Goal: Find specific fact: Find specific fact

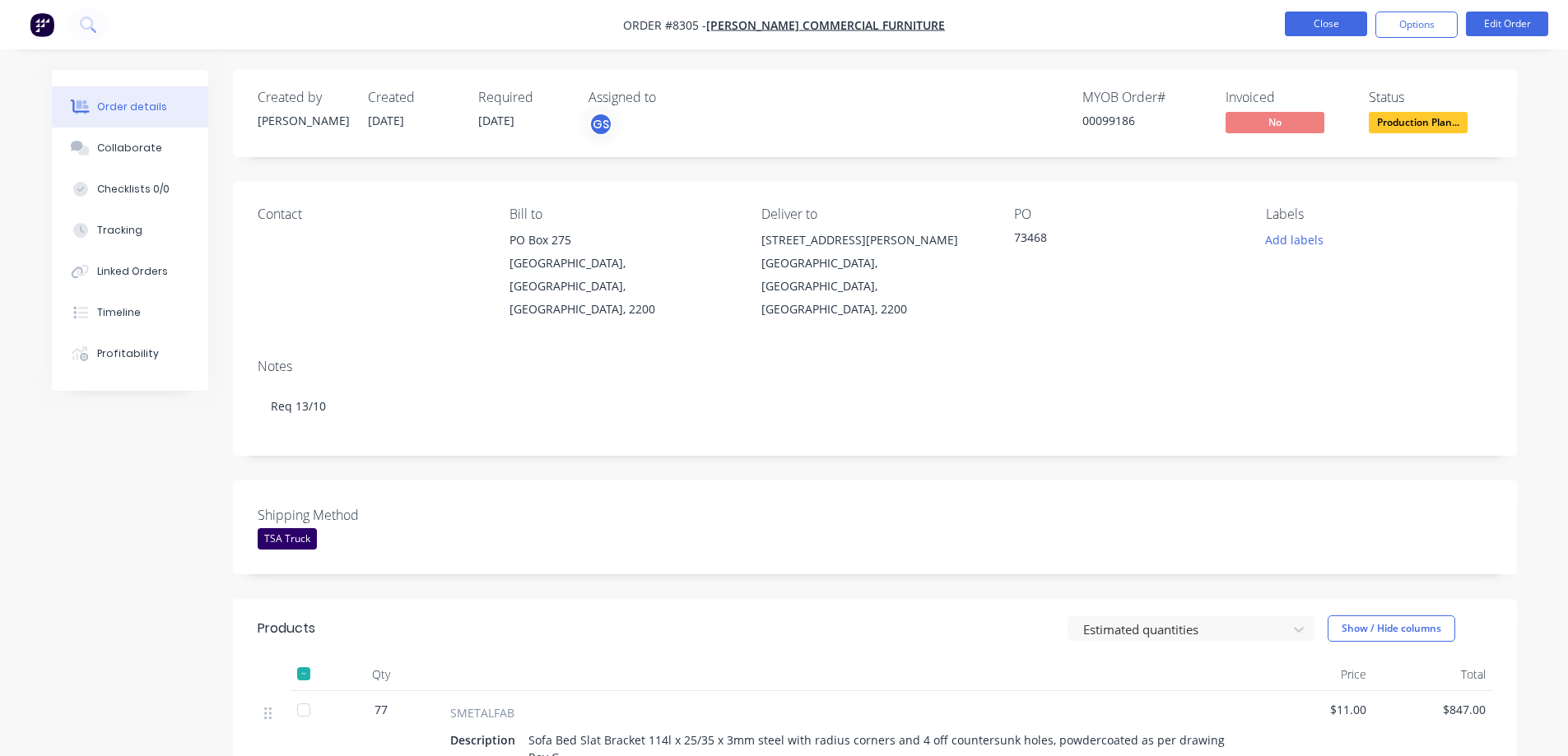
click at [1320, 28] on button "Close" at bounding box center [1325, 24] width 82 height 25
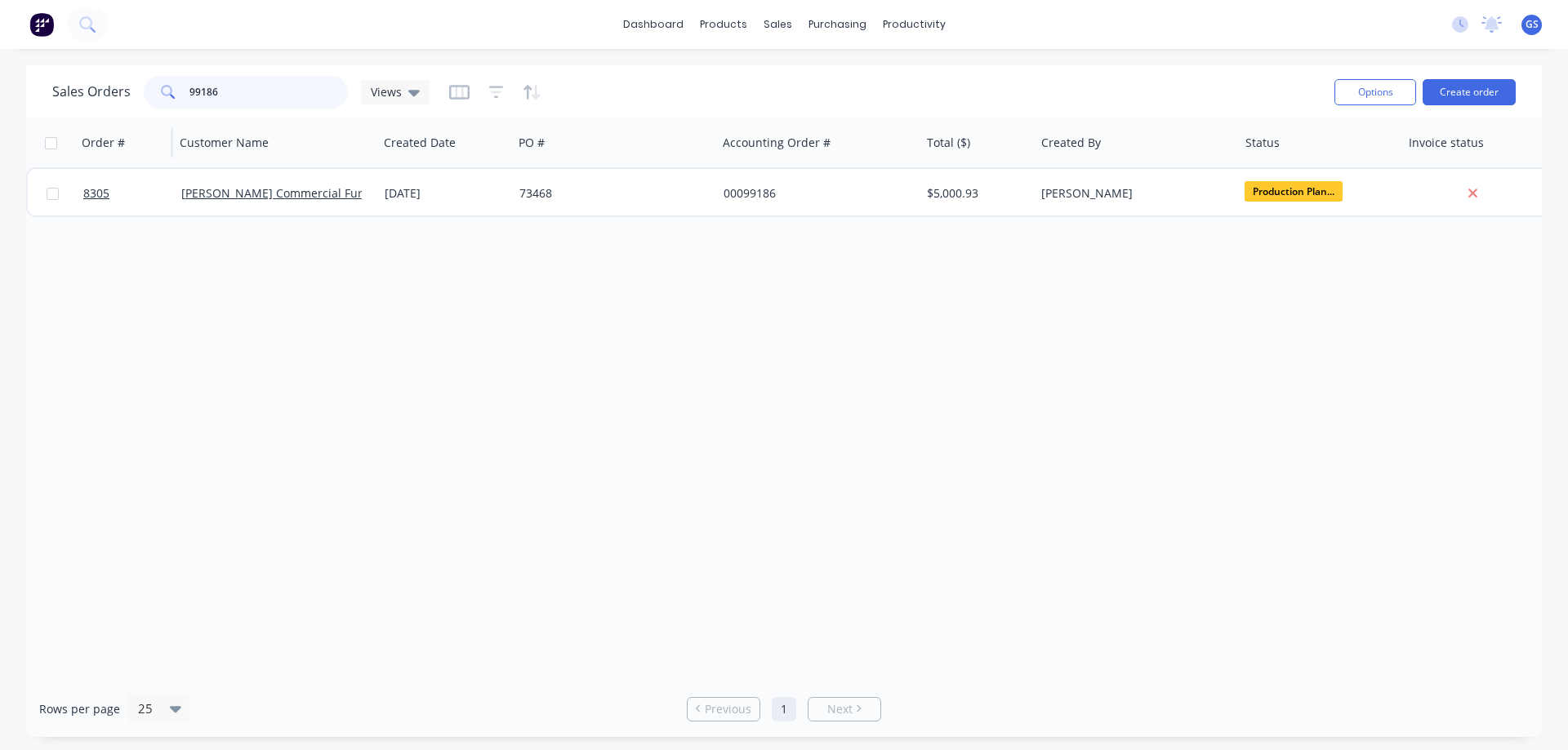
drag, startPoint x: 228, startPoint y: 96, endPoint x: 167, endPoint y: 124, distance: 67.1
click at [167, 124] on div "Sales Orders 99186 Views Options Create order Order # Customer Name Created Dat…" at bounding box center [783, 401] width 1515 height 672
type input "97962"
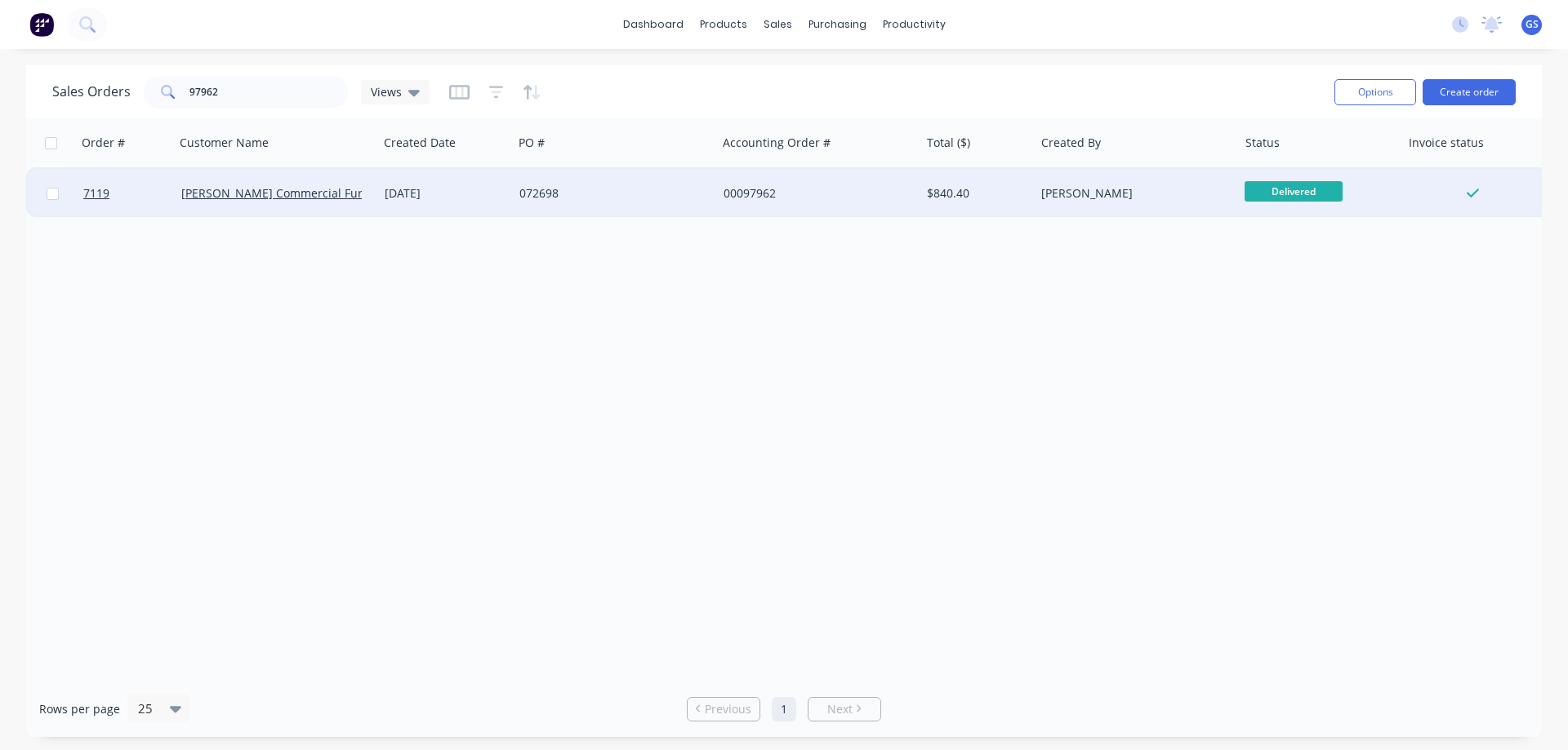
click at [233, 211] on div "[PERSON_NAME] Commercial Furniture" at bounding box center [277, 193] width 204 height 49
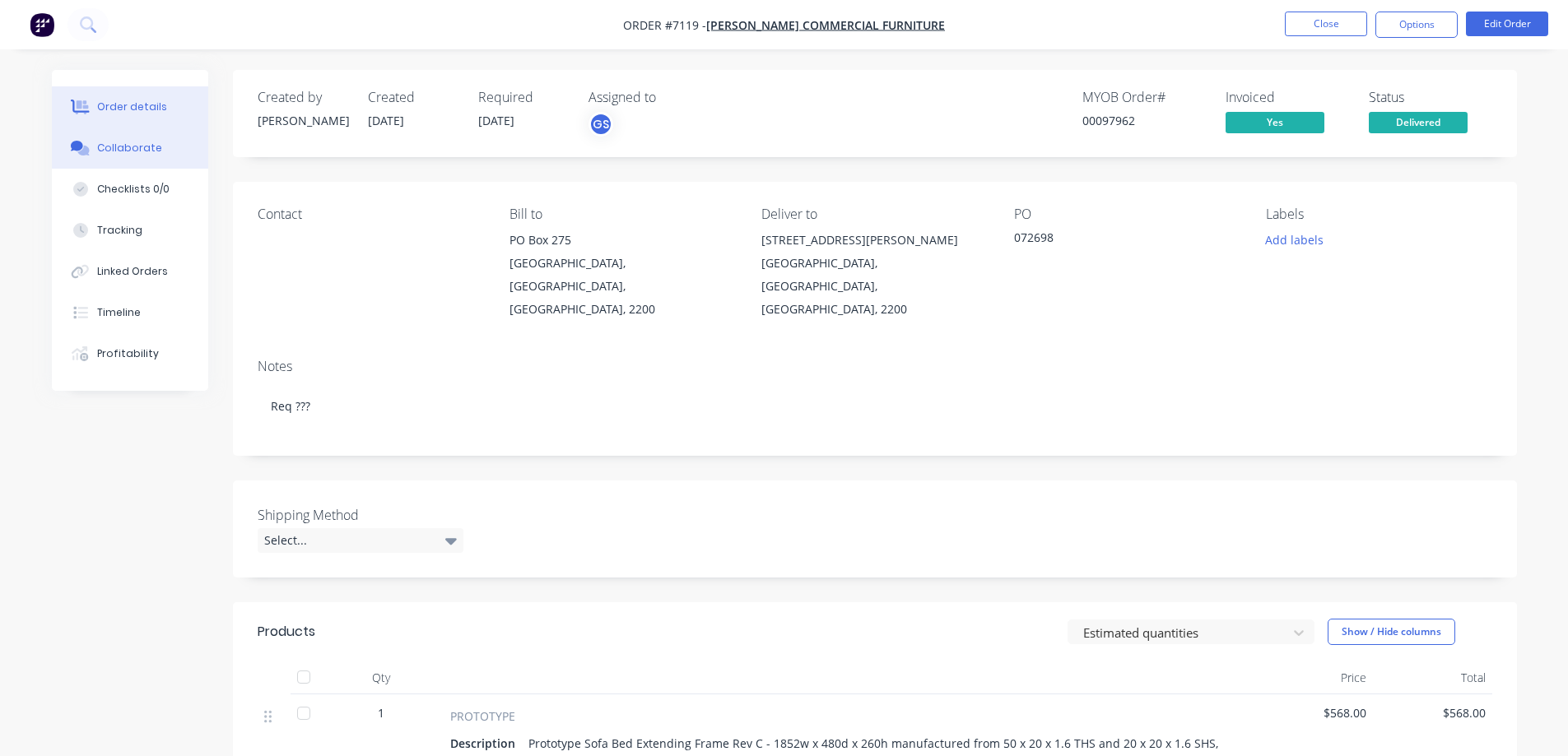
click at [140, 147] on div "Collaborate" at bounding box center [130, 147] width 65 height 14
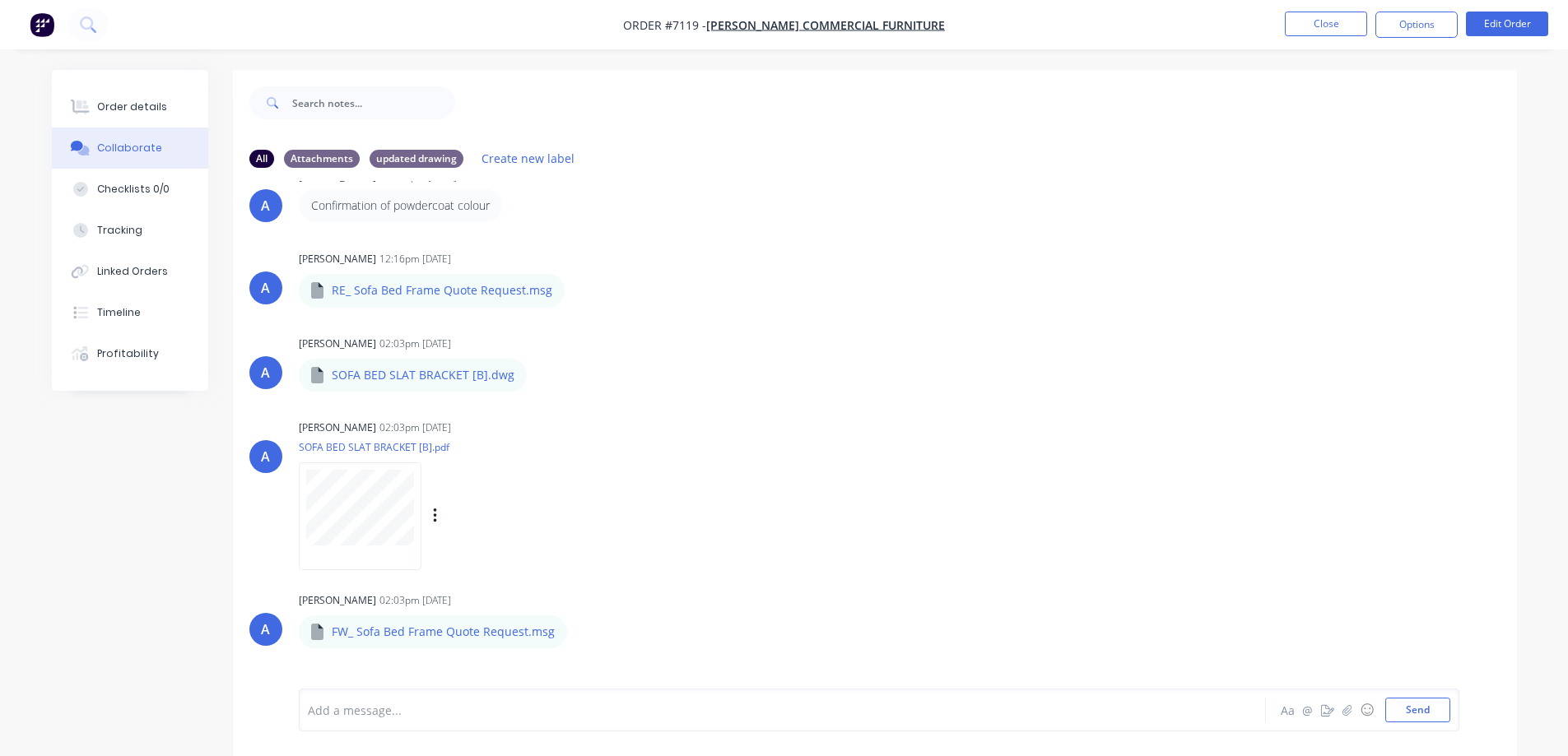
scroll to position [411, 0]
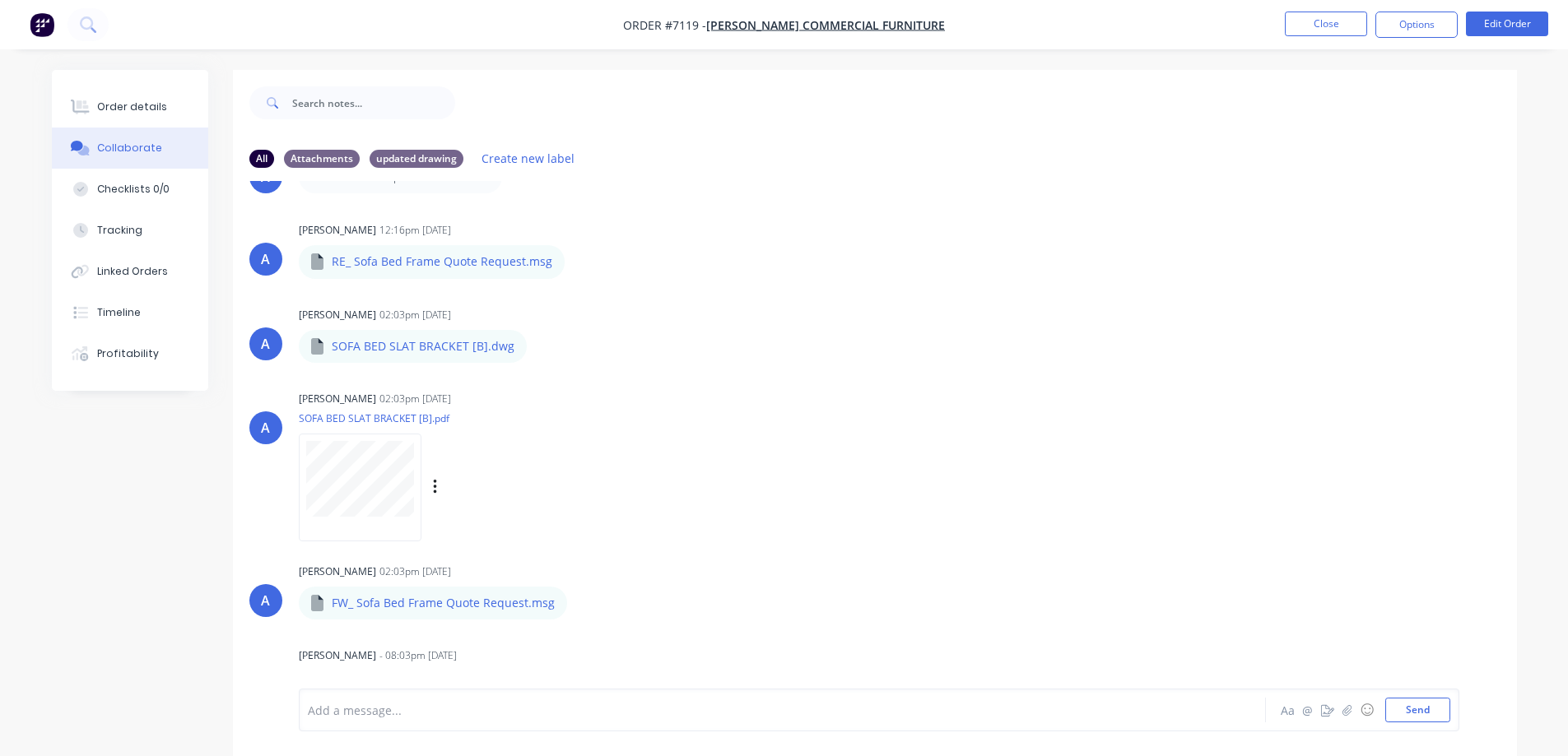
click at [403, 536] on div at bounding box center [360, 487] width 123 height 108
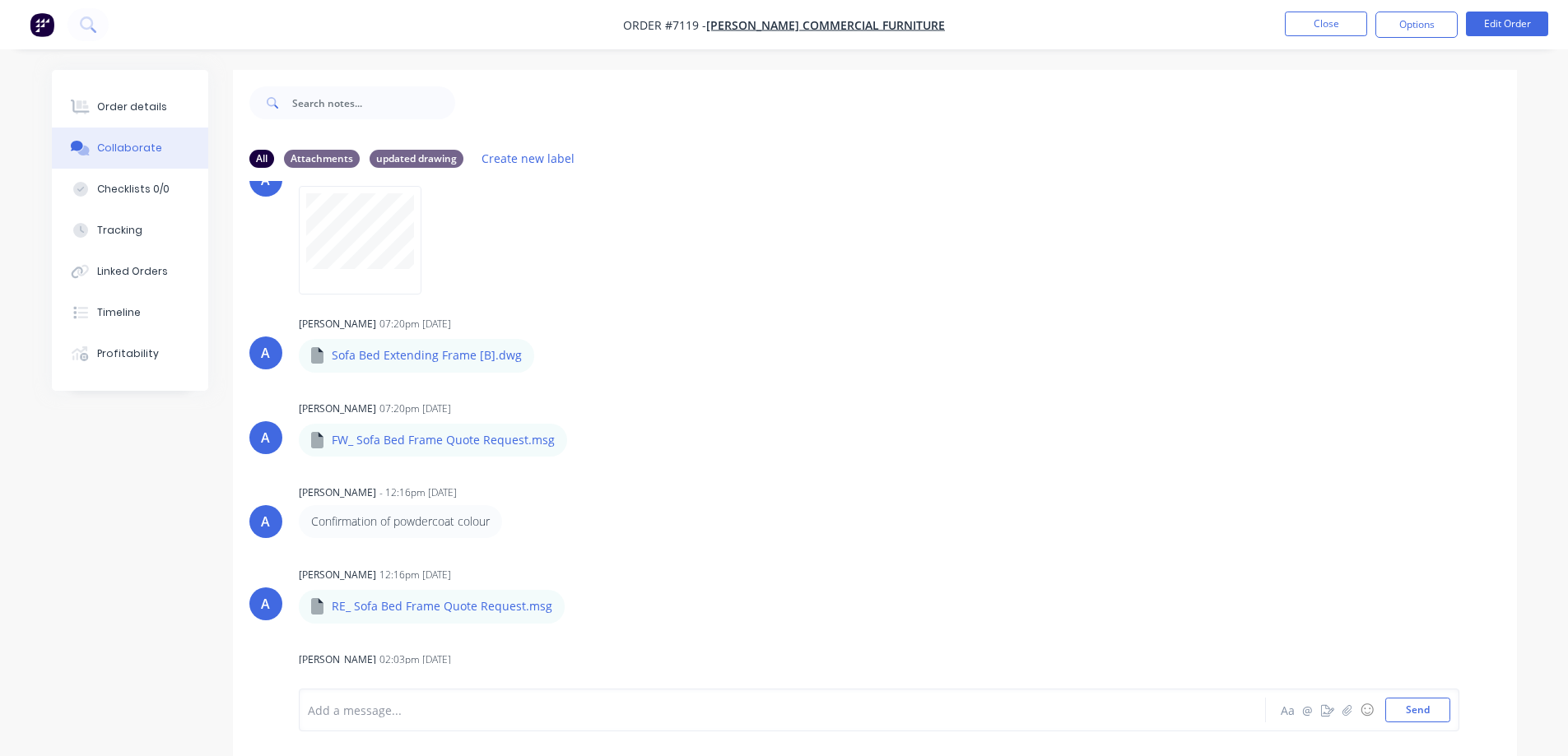
scroll to position [0, 0]
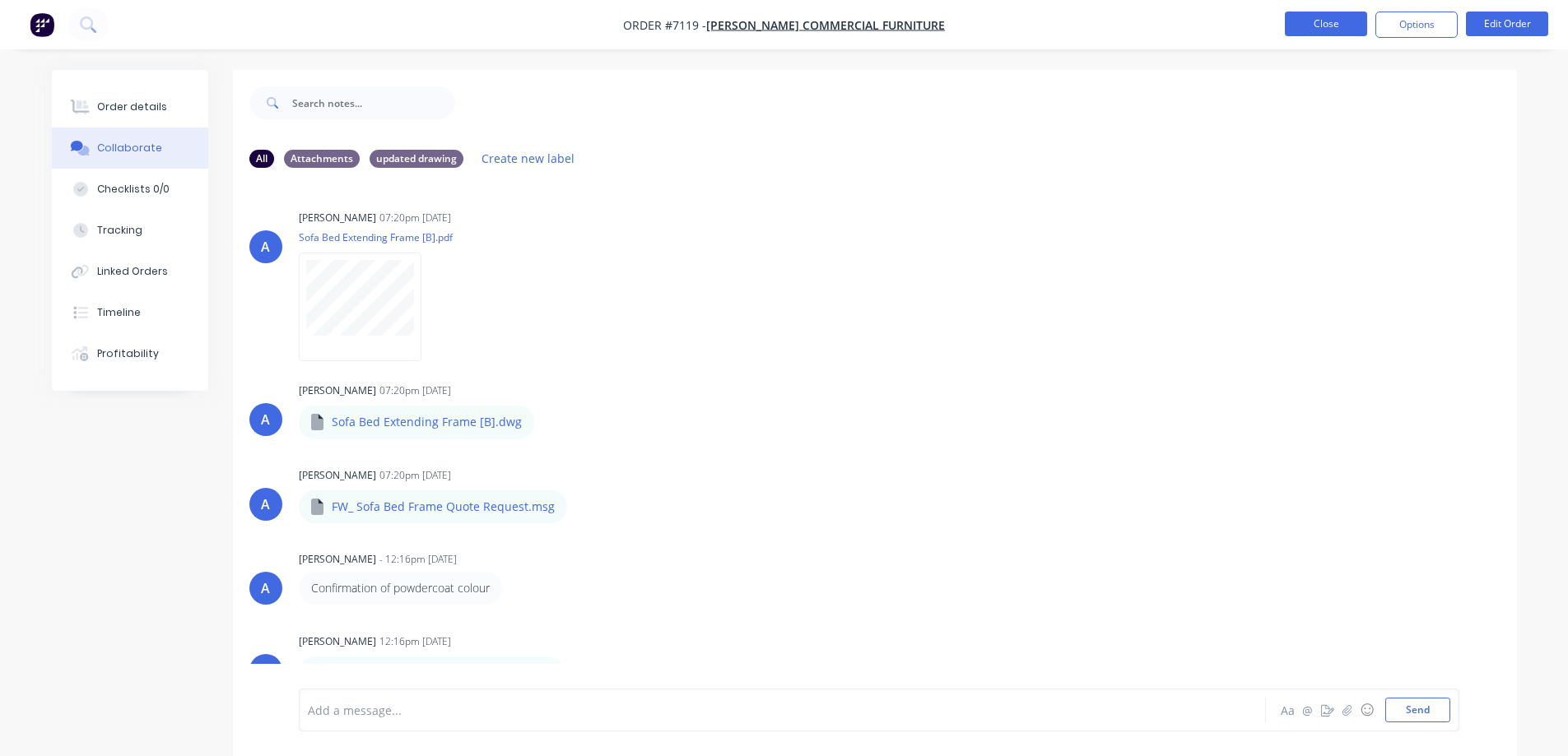
click at [1307, 23] on button "Close" at bounding box center [1325, 24] width 82 height 25
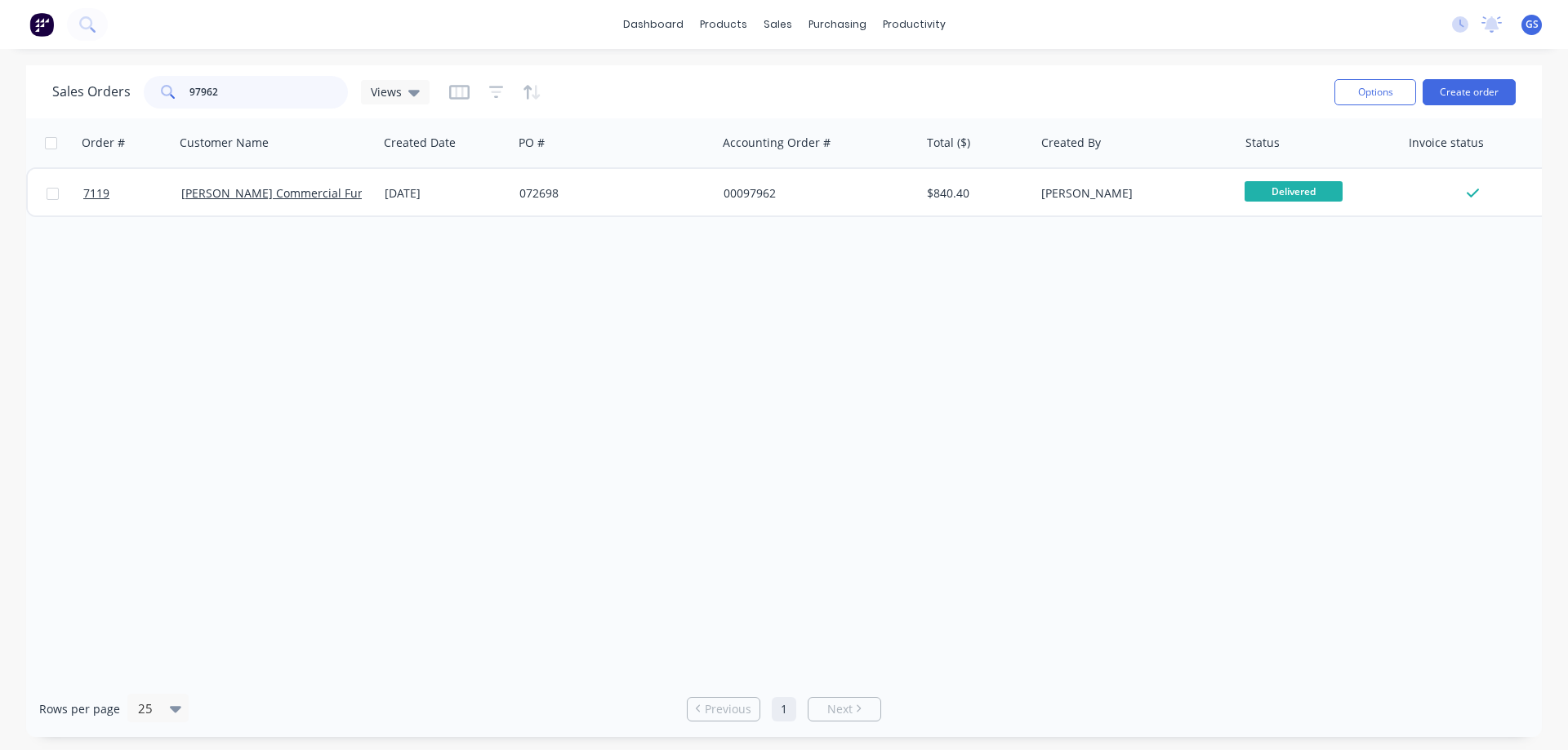
drag, startPoint x: 253, startPoint y: 100, endPoint x: 140, endPoint y: 102, distance: 113.0
click at [140, 102] on div "Sales Orders 97962 Views" at bounding box center [241, 92] width 377 height 33
type input "99186"
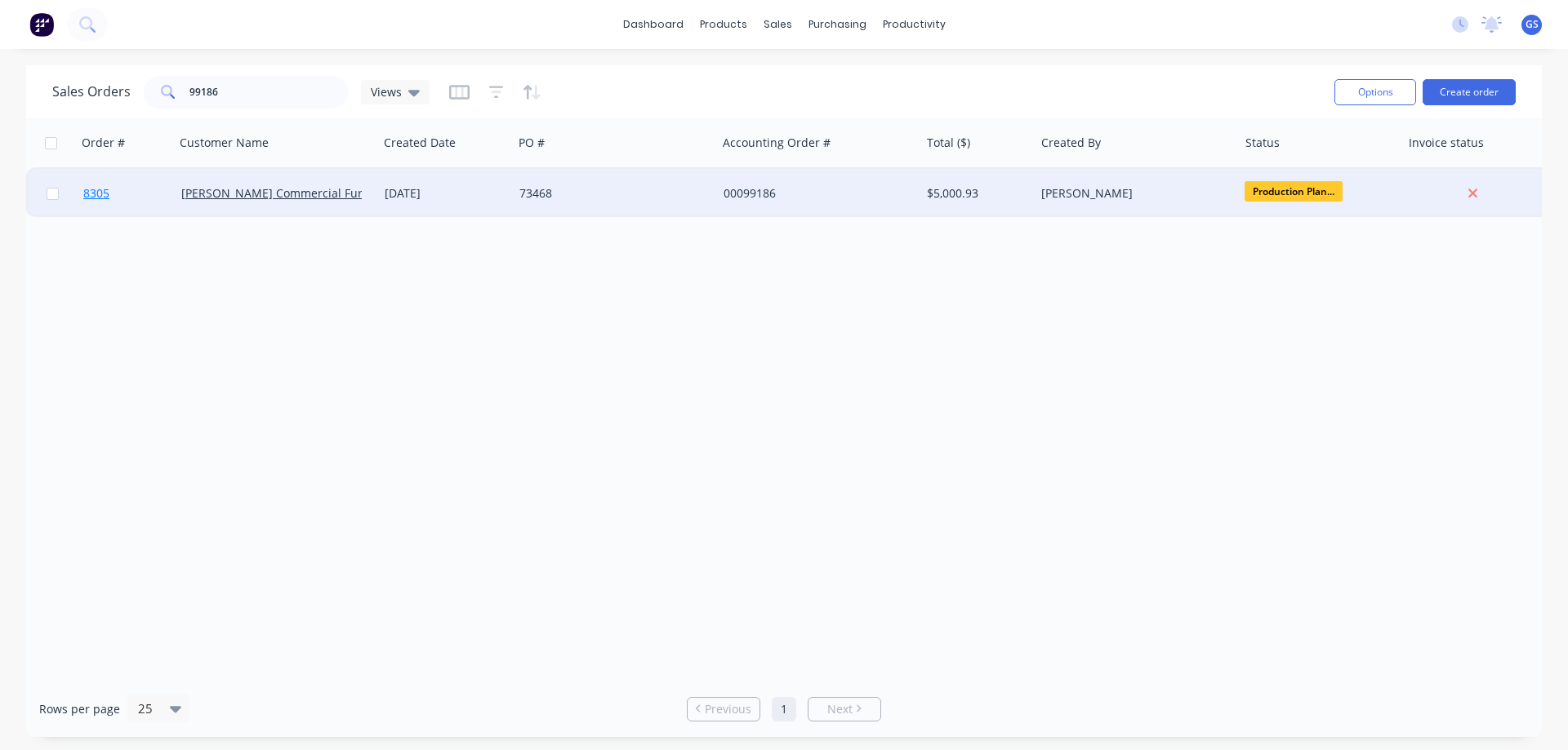
click at [167, 205] on link "8305" at bounding box center [132, 193] width 98 height 49
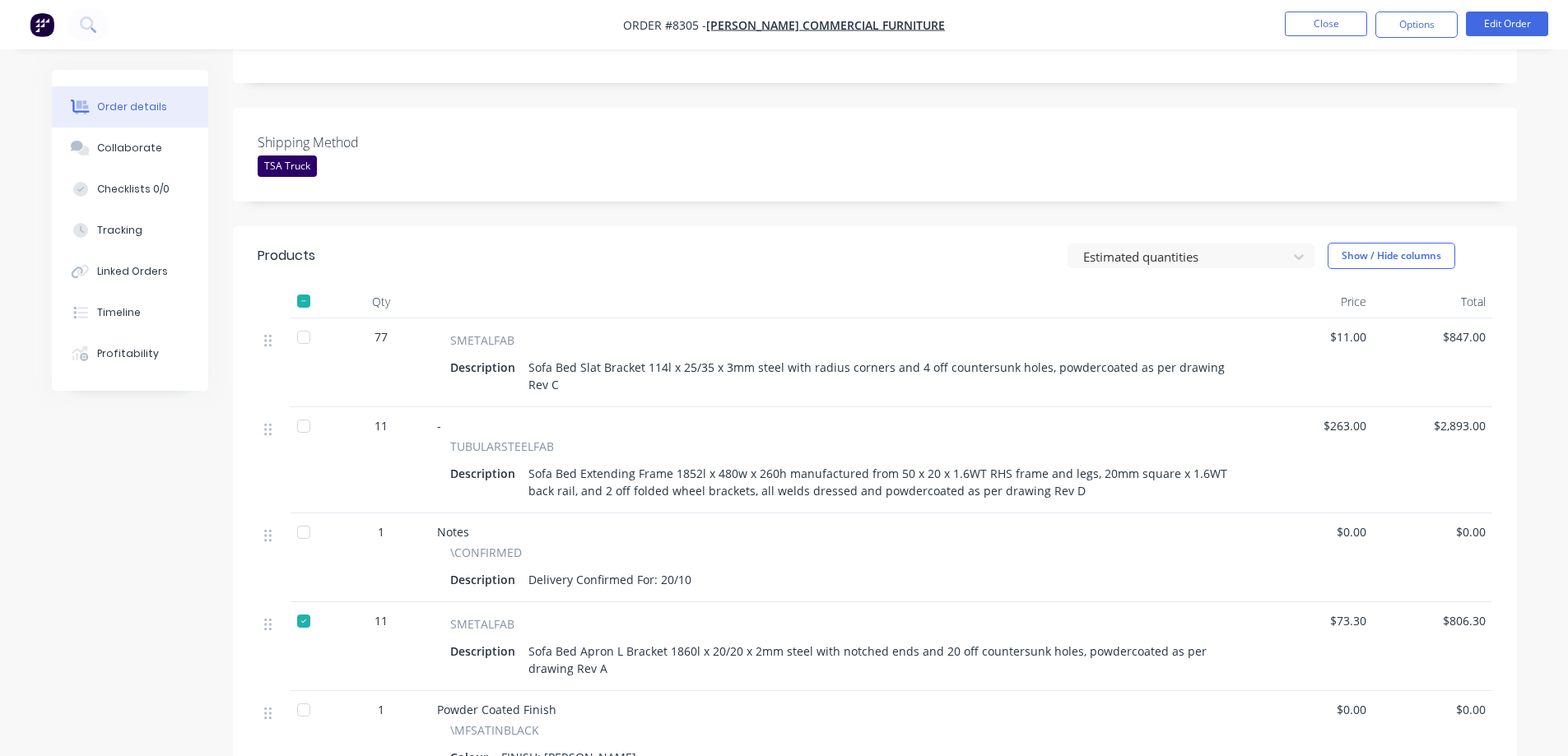
scroll to position [411, 0]
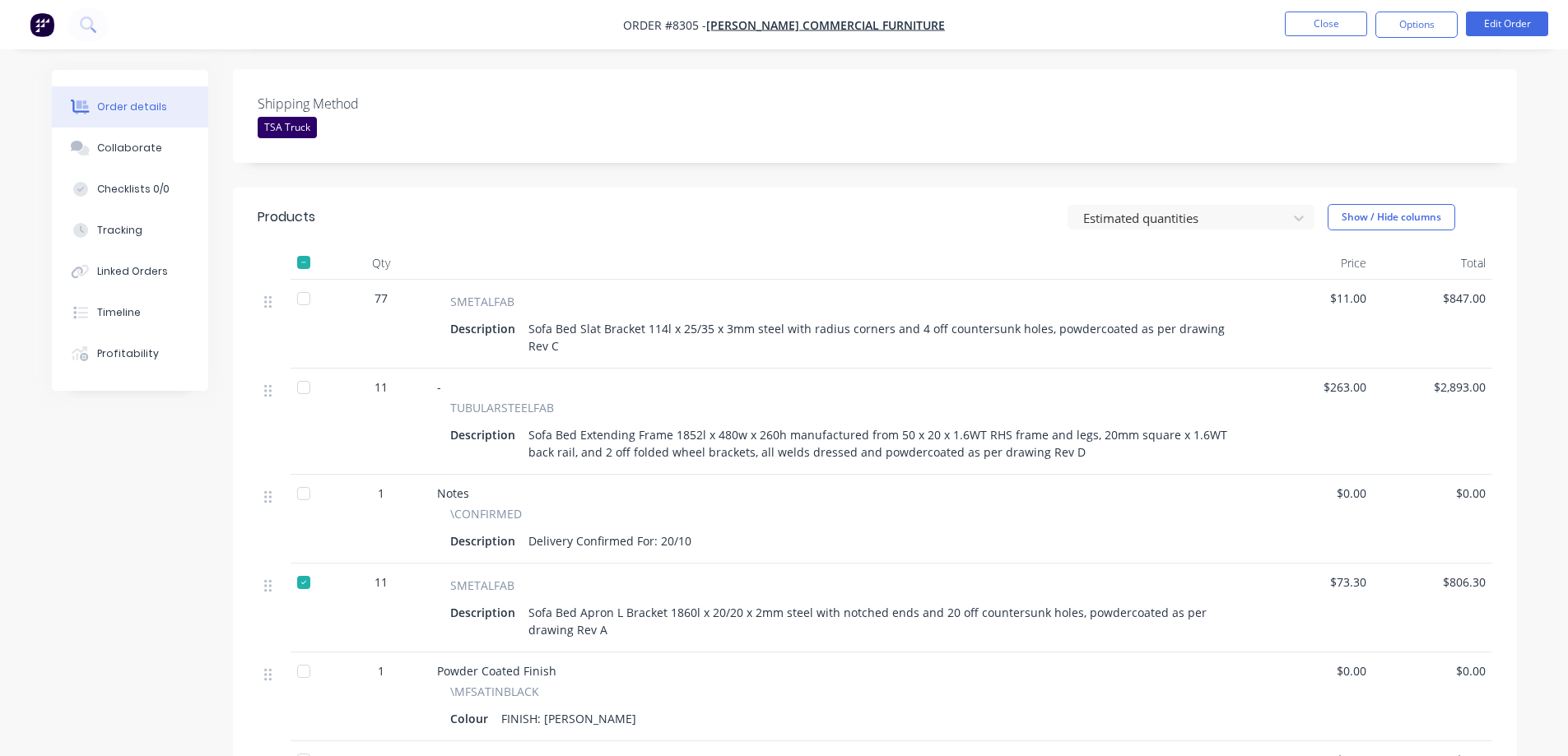
drag, startPoint x: 304, startPoint y: 275, endPoint x: 300, endPoint y: 345, distance: 70.1
click at [304, 282] on div at bounding box center [304, 298] width 33 height 33
drag, startPoint x: 299, startPoint y: 364, endPoint x: 315, endPoint y: 375, distance: 19.4
click at [299, 371] on div at bounding box center [304, 387] width 33 height 33
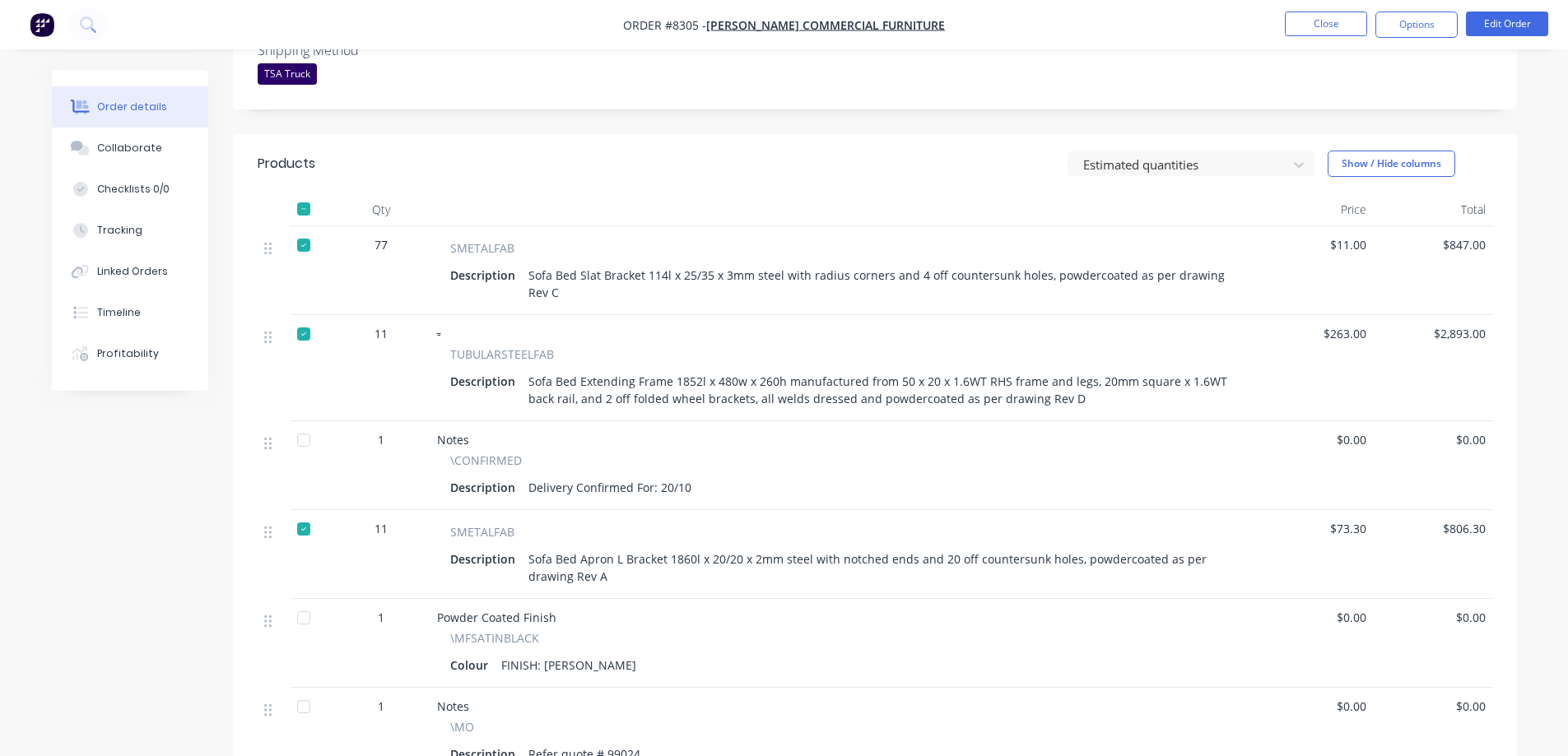
scroll to position [493, 0]
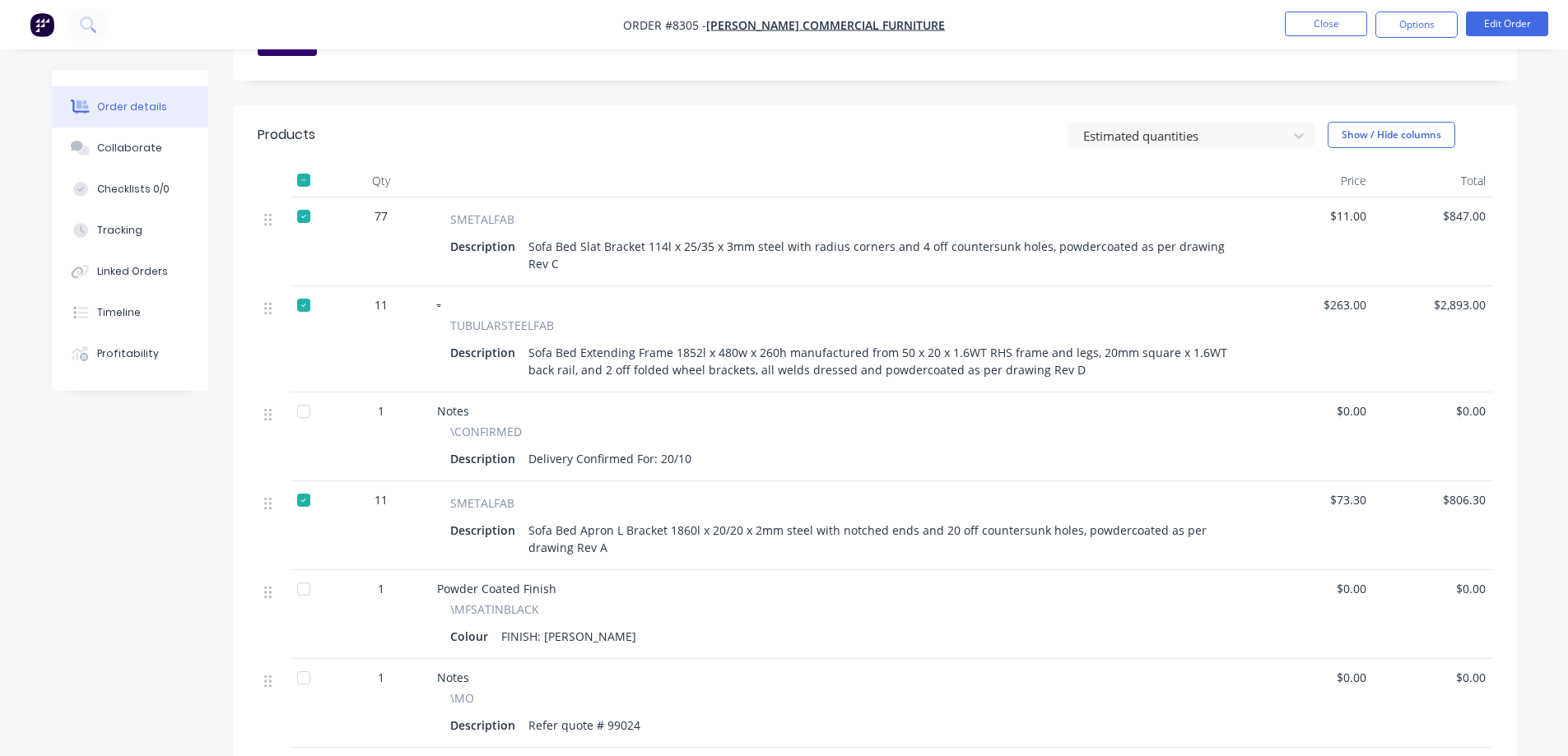
click at [300, 395] on div at bounding box center [304, 411] width 33 height 33
click at [142, 147] on div "Collaborate" at bounding box center [130, 147] width 65 height 14
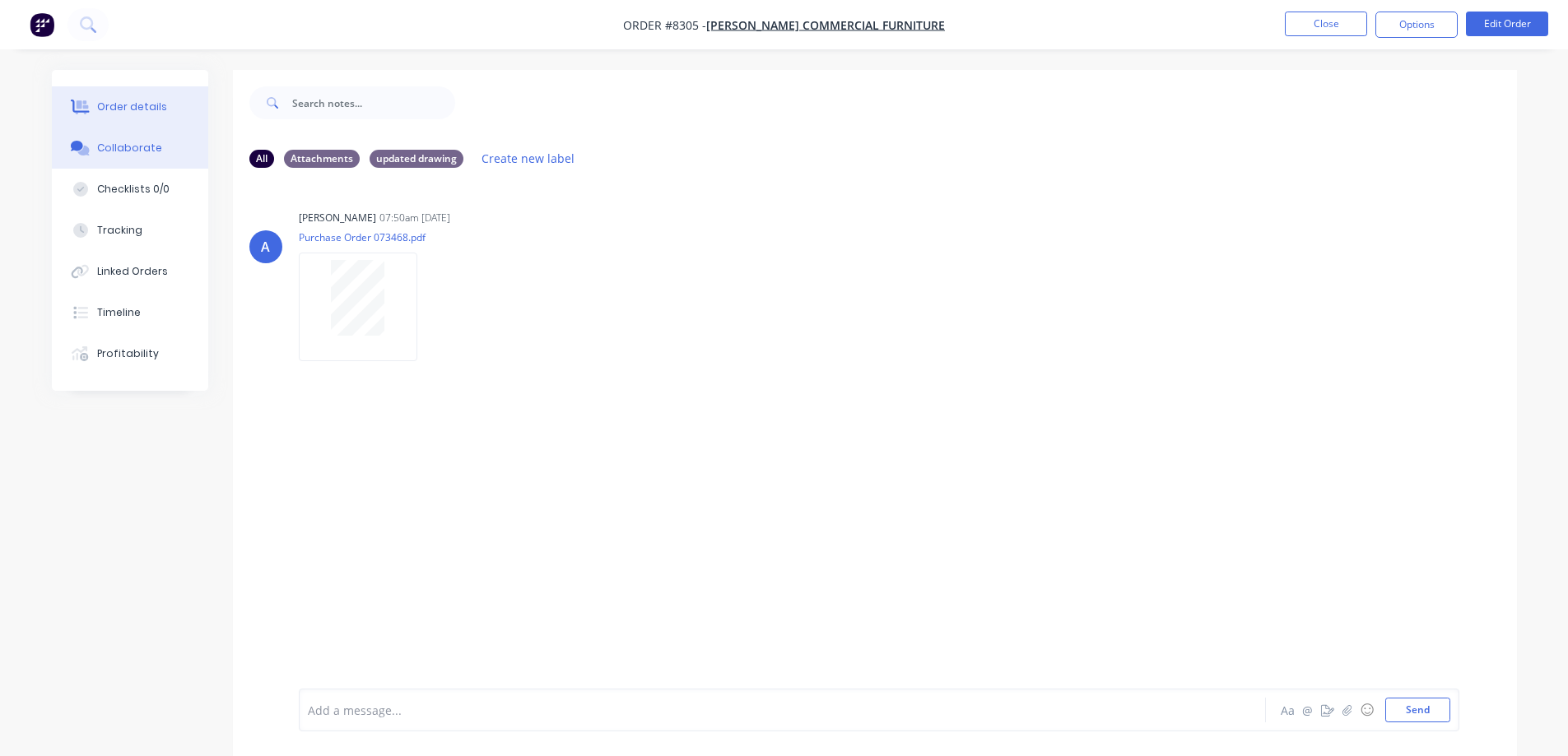
click at [120, 115] on button "Order details" at bounding box center [130, 107] width 156 height 42
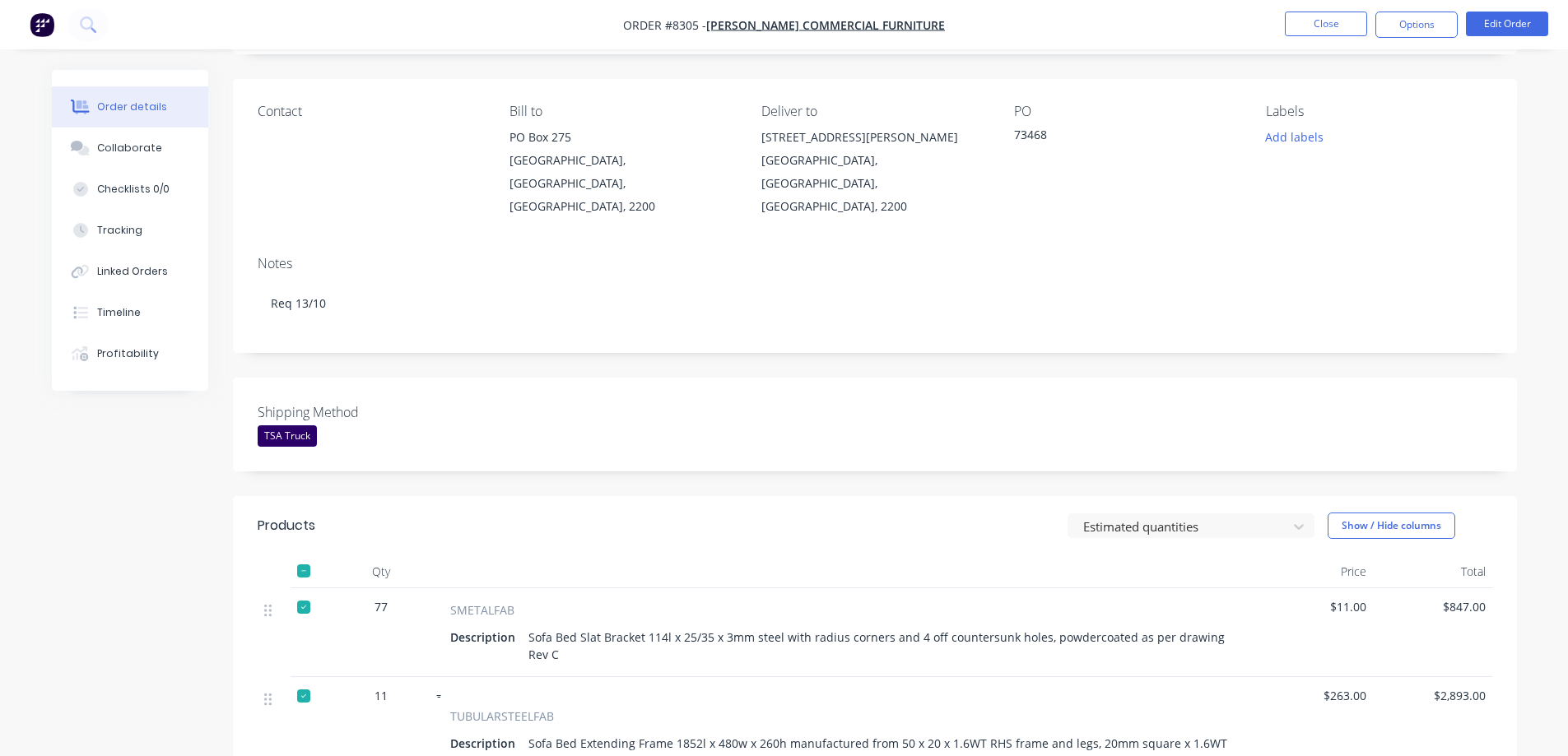
scroll to position [82, 0]
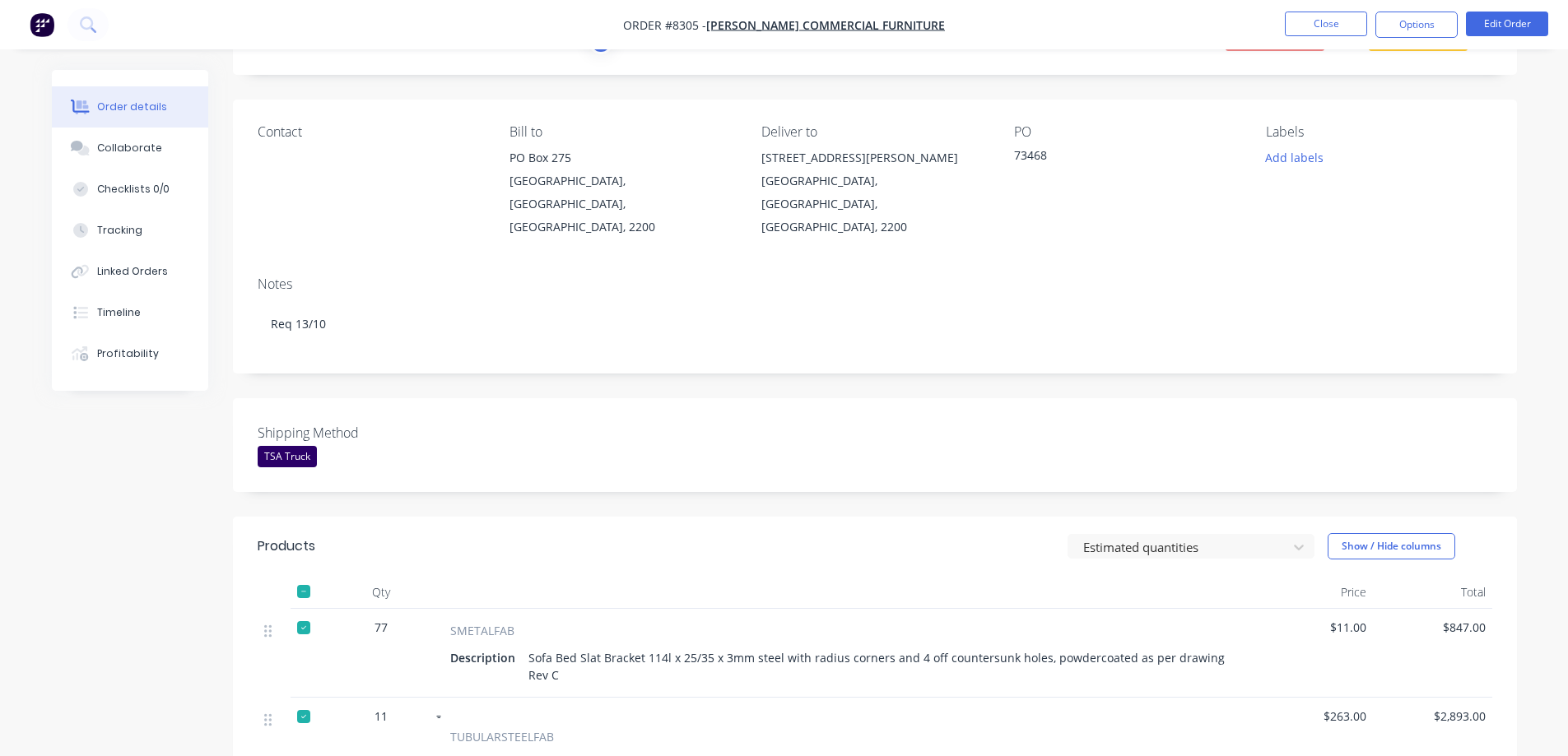
click at [304, 611] on div at bounding box center [304, 627] width 33 height 33
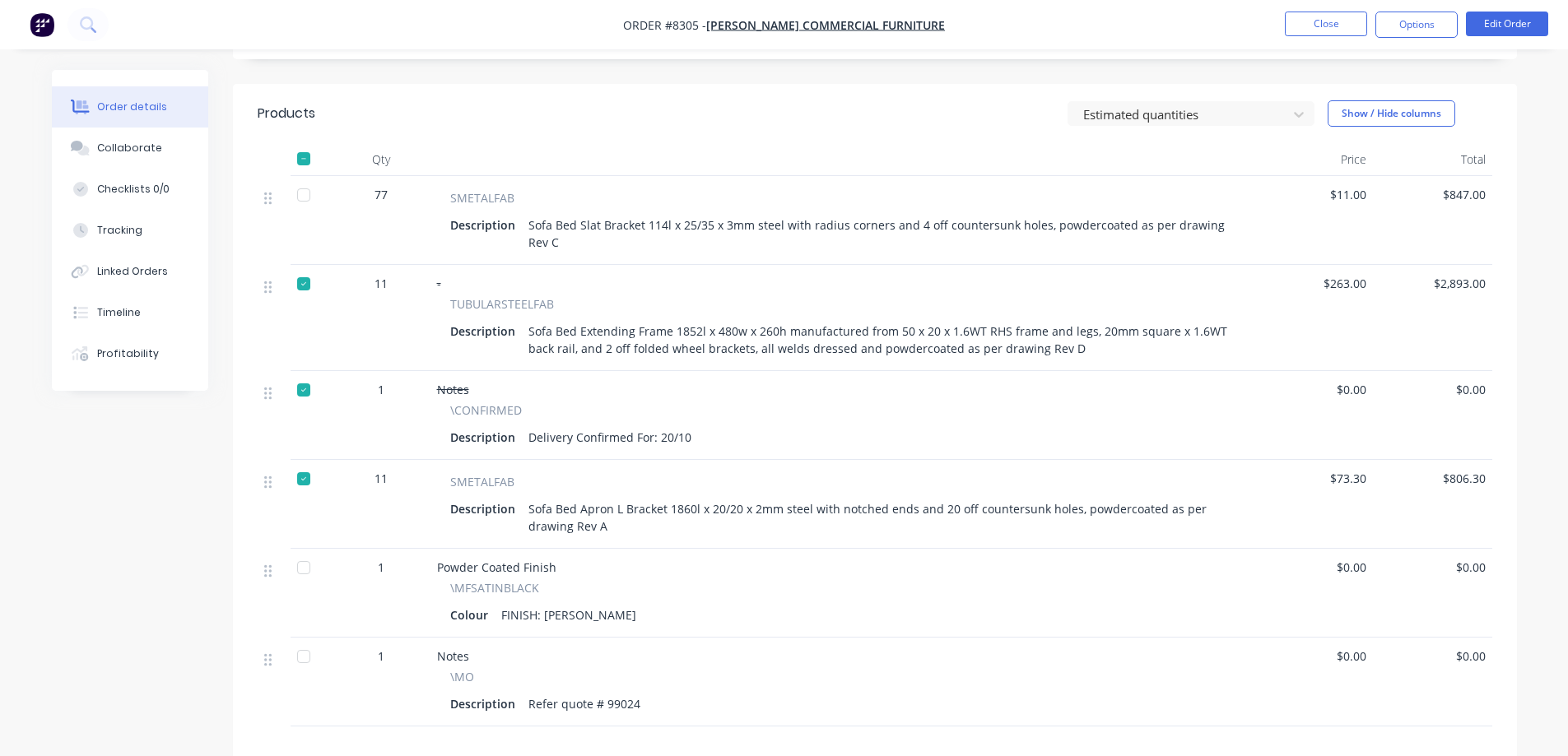
scroll to position [554, 0]
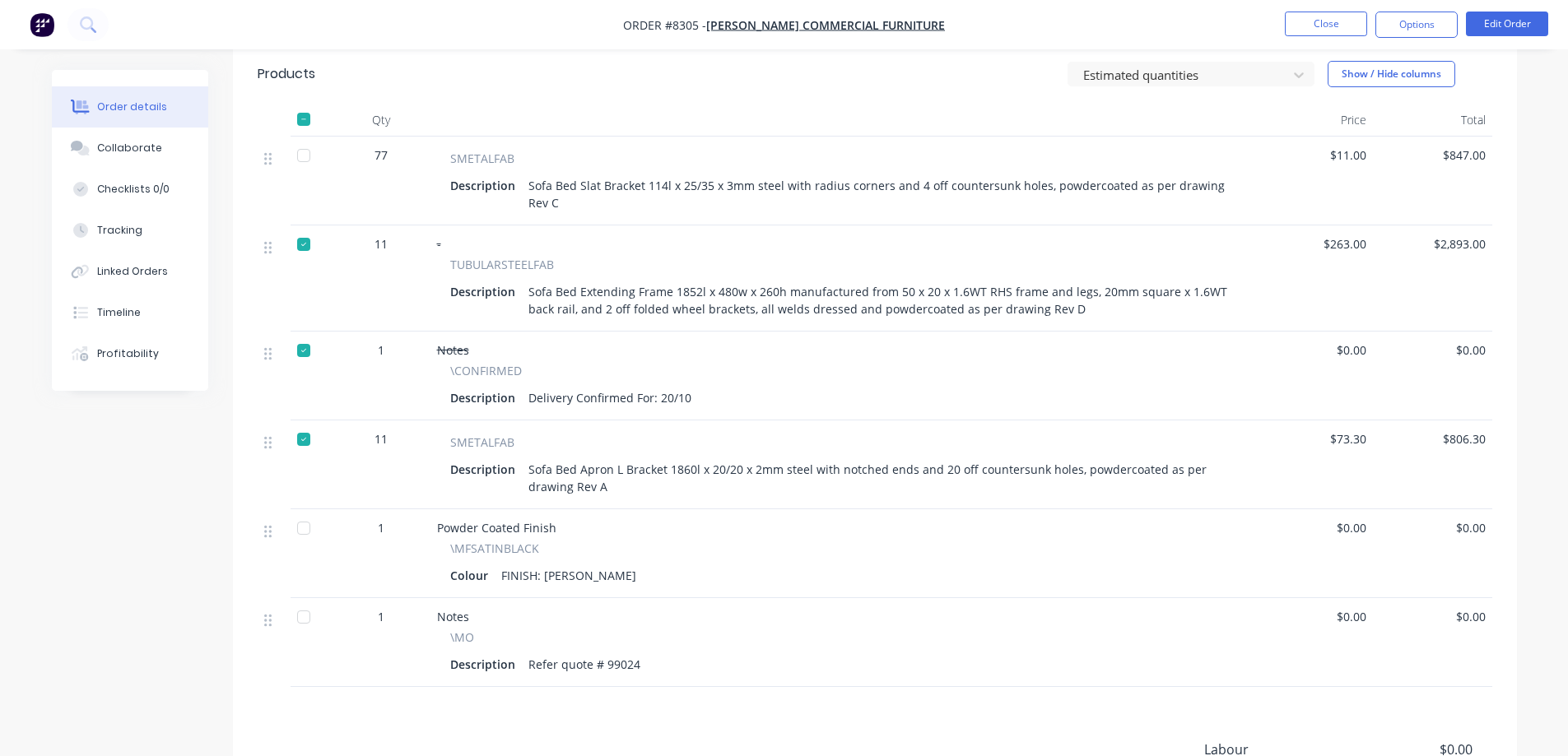
click at [304, 334] on div at bounding box center [304, 350] width 33 height 33
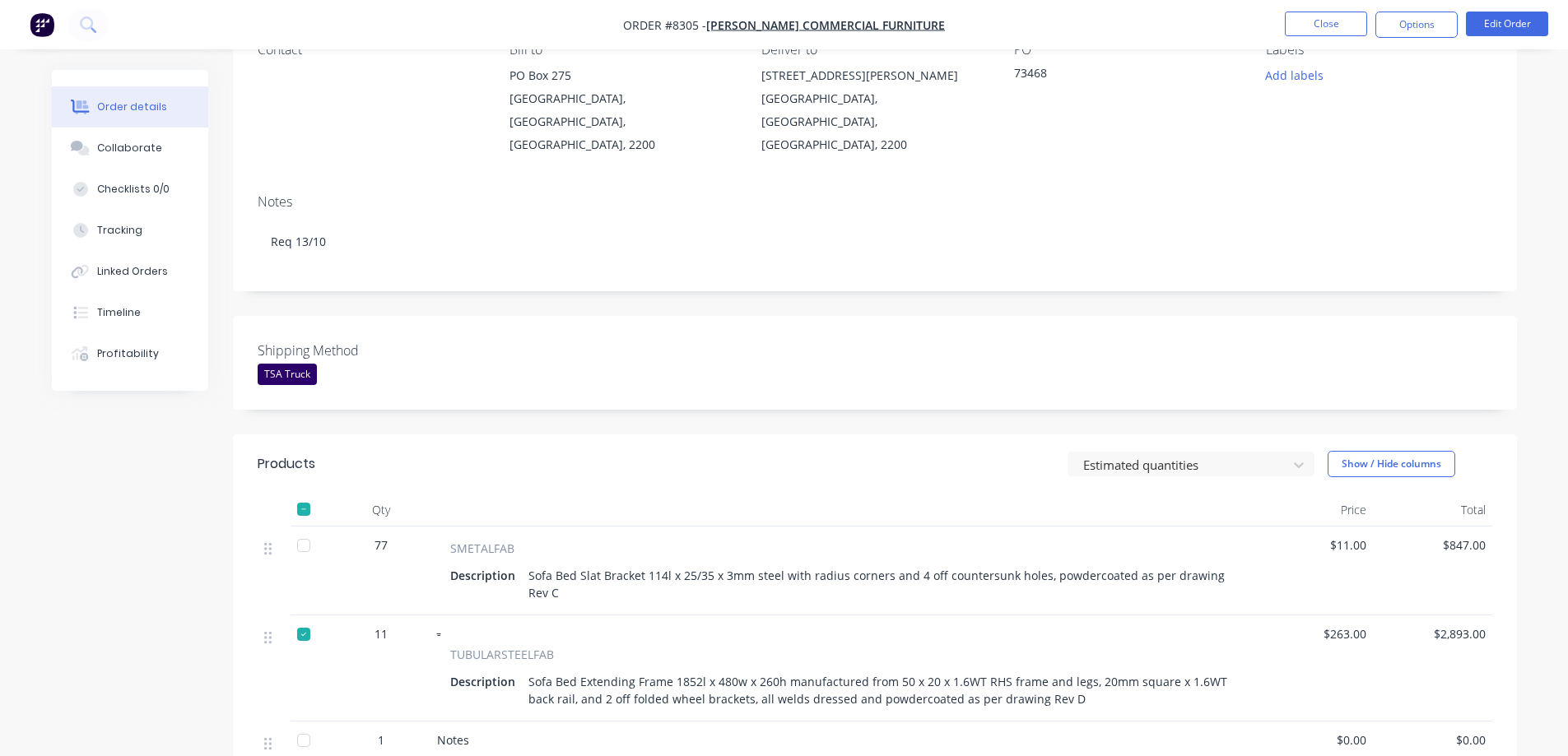
scroll to position [247, 0]
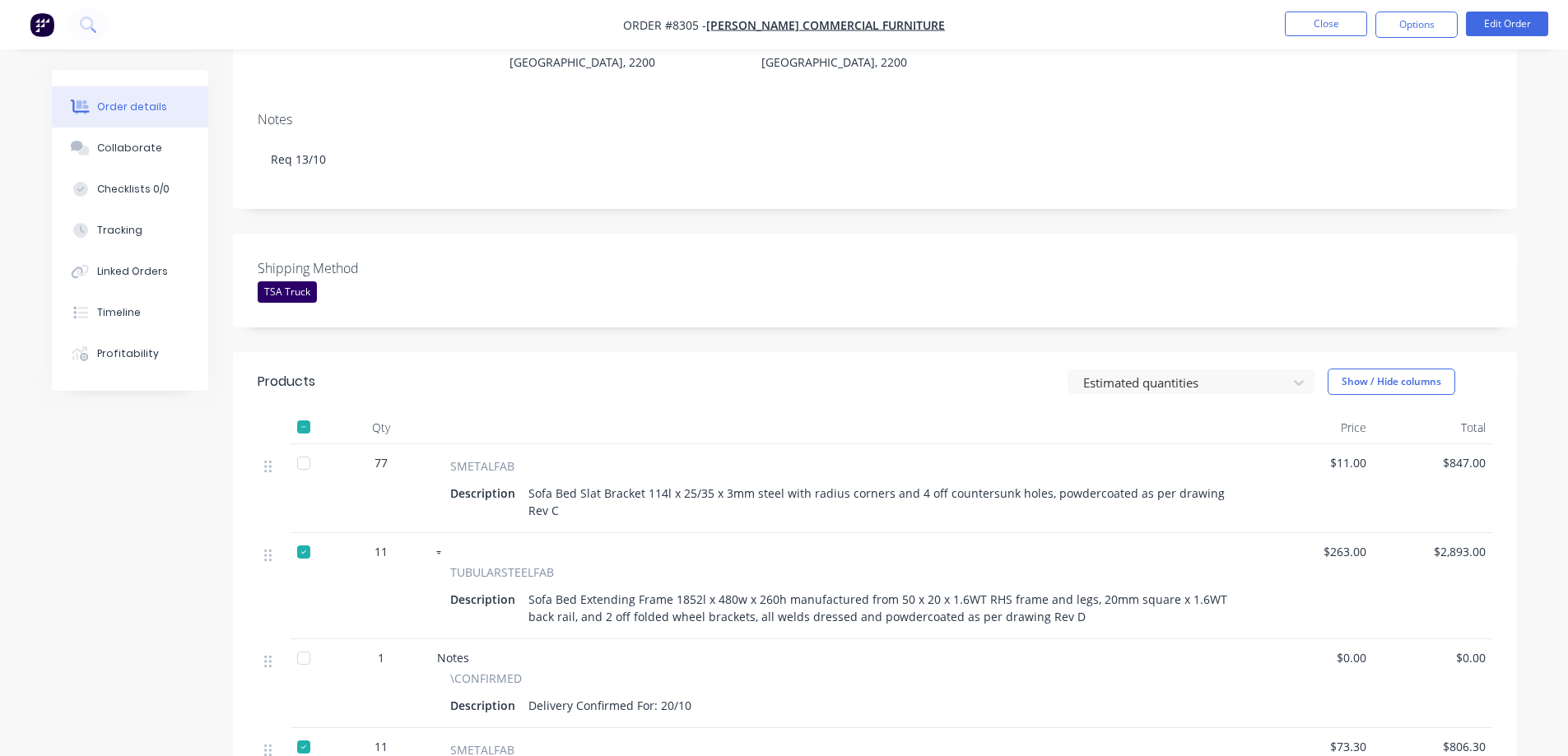
click at [305, 536] on div at bounding box center [304, 552] width 33 height 33
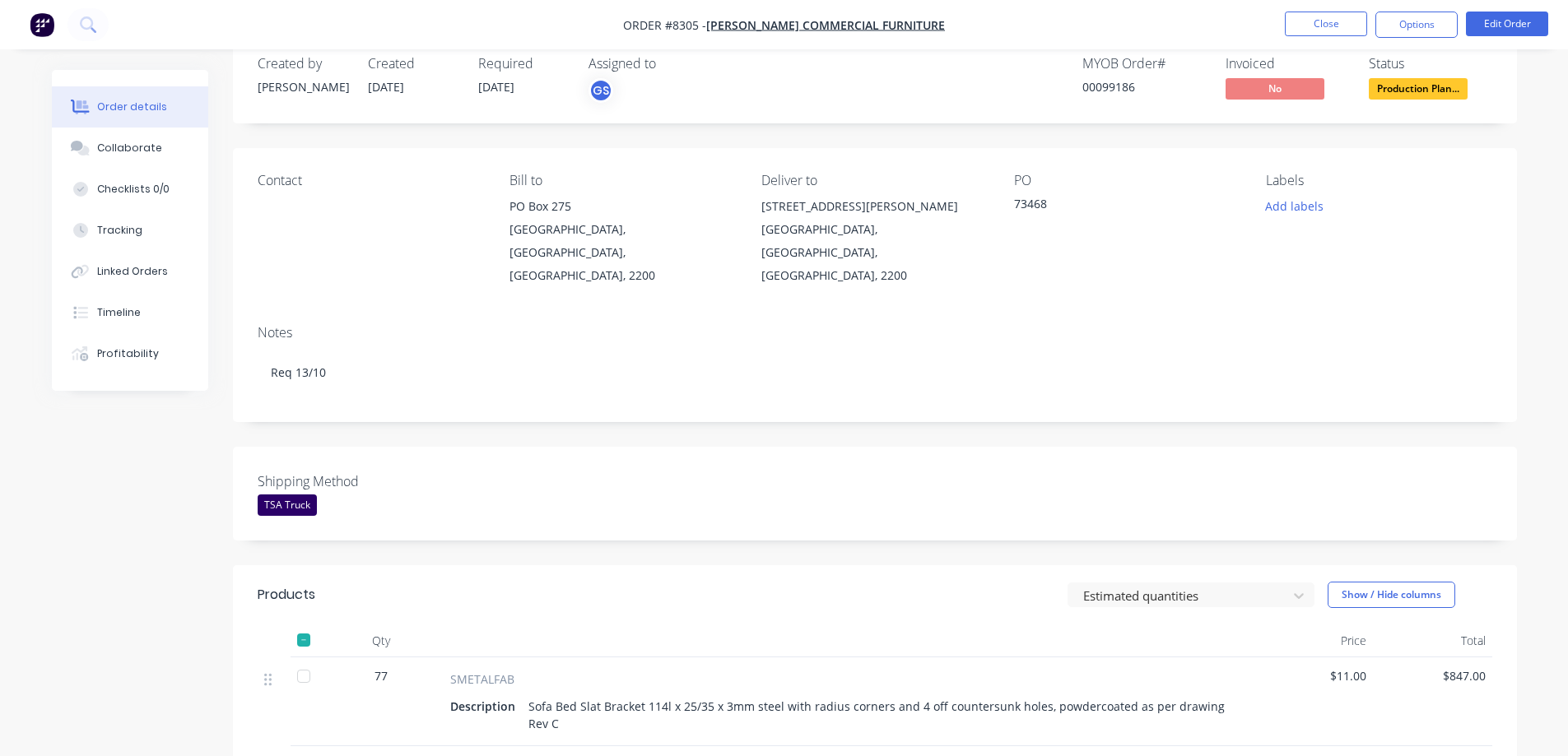
scroll to position [0, 0]
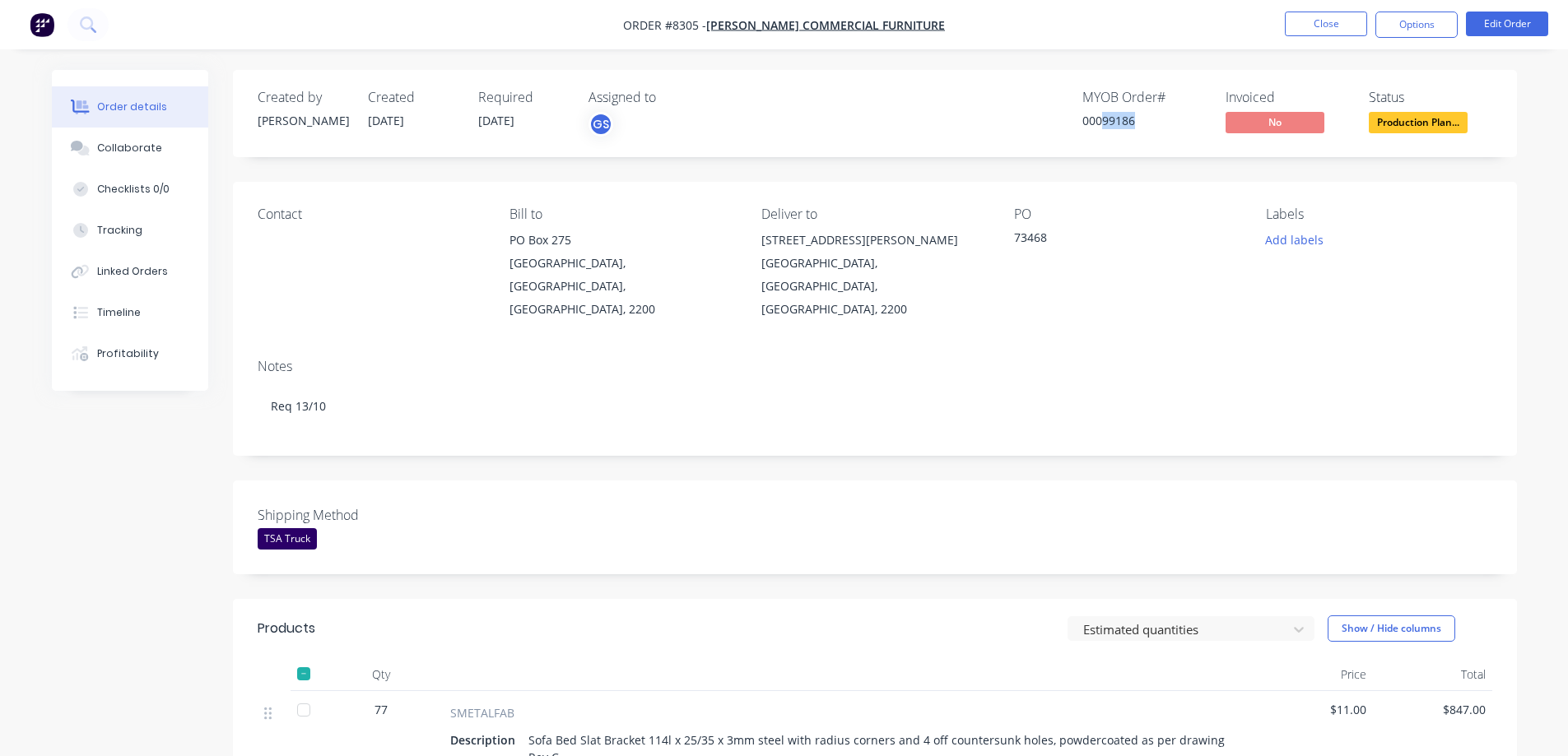
drag, startPoint x: 1102, startPoint y: 120, endPoint x: 1133, endPoint y: 136, distance: 34.9
click at [1133, 136] on div "MYOB Order # 00099186" at bounding box center [1144, 114] width 124 height 47
copy div "99186"
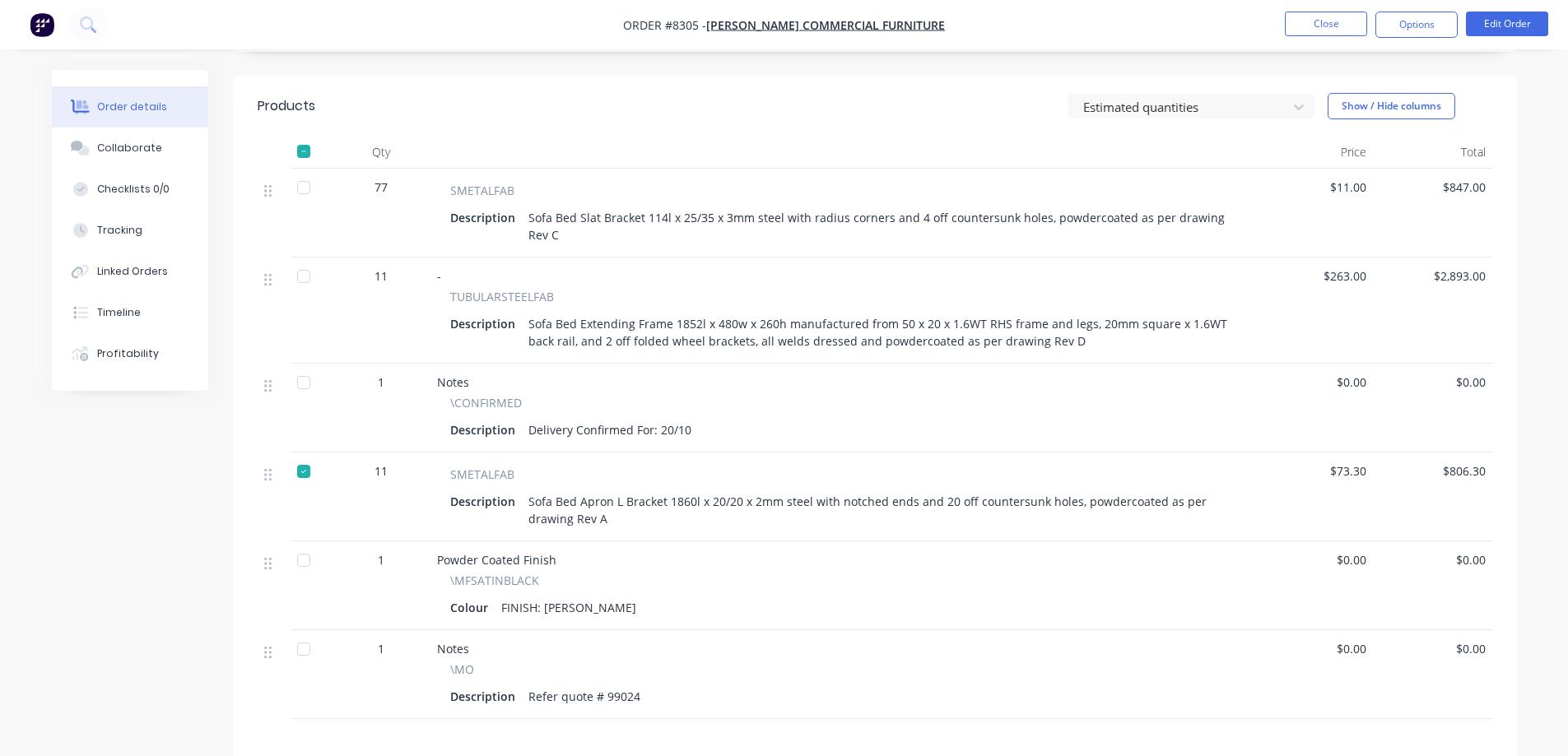
scroll to position [493, 0]
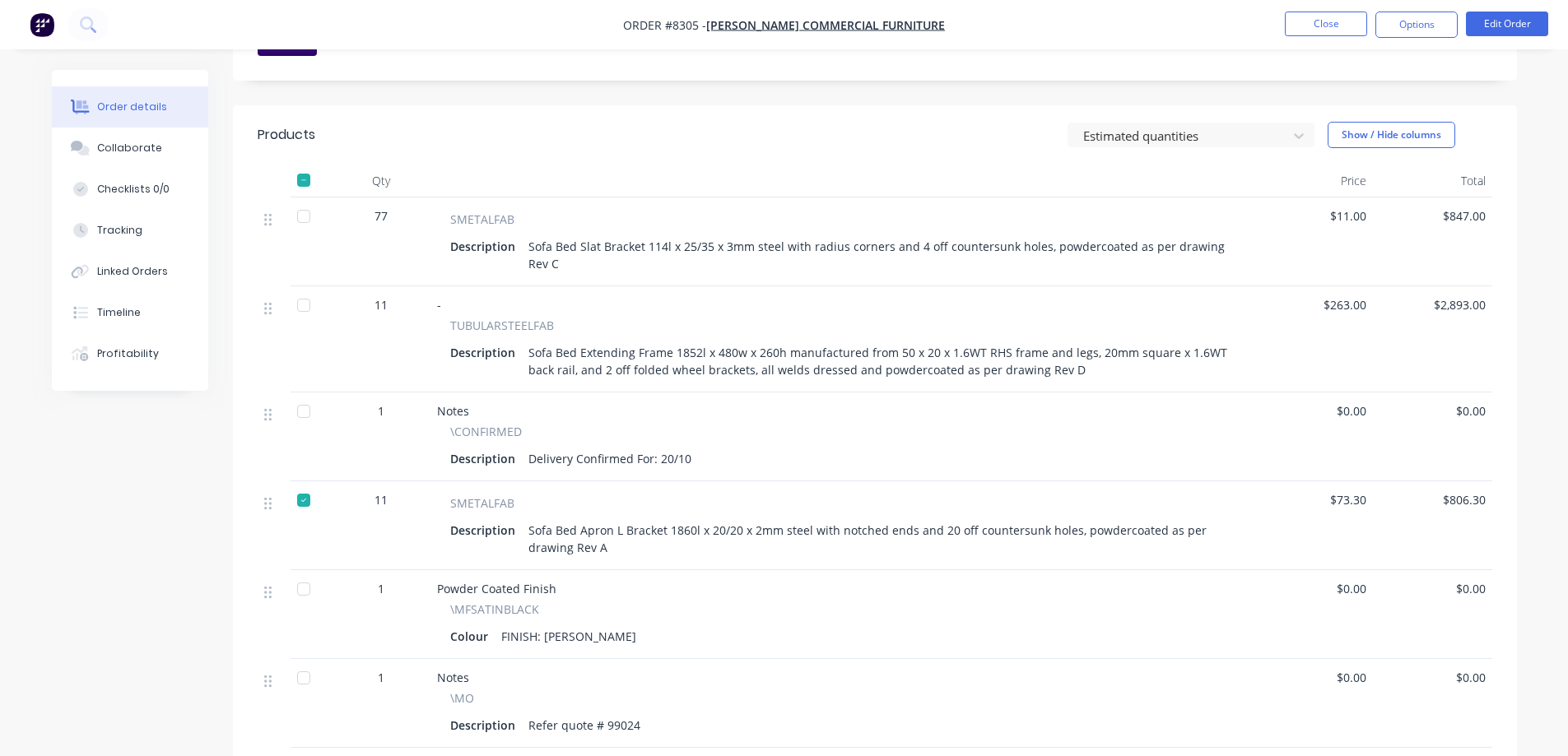
click at [302, 484] on div at bounding box center [304, 500] width 33 height 33
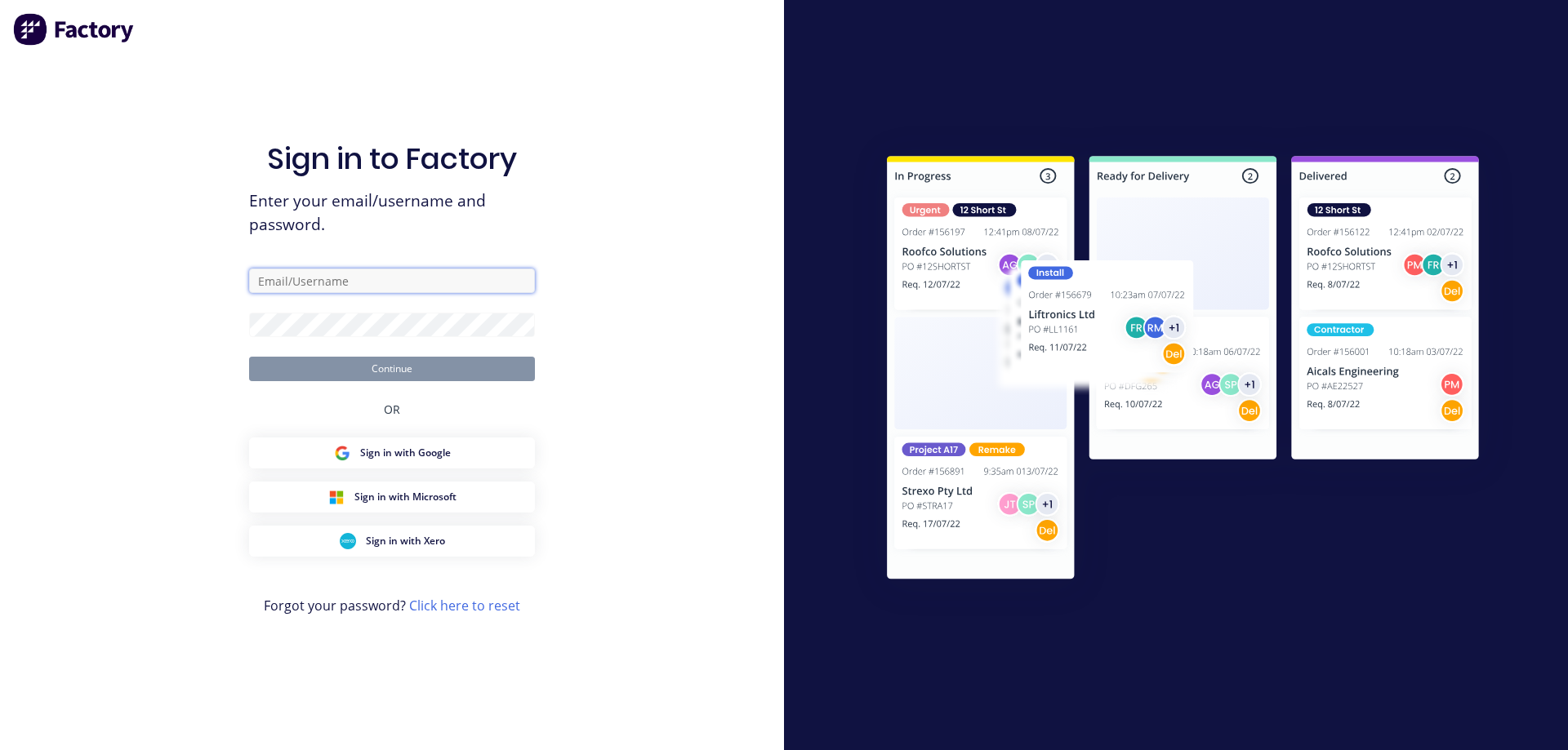
click at [309, 279] on input "text" at bounding box center [392, 280] width 286 height 24
type input "[EMAIL_ADDRESS][PERSON_NAME][DOMAIN_NAME]"
drag, startPoint x: 431, startPoint y: 283, endPoint x: 193, endPoint y: 289, distance: 238.1
click at [193, 289] on div "Sign in to Factory Enter your email/username and password. [EMAIL_ADDRESS][PERS…" at bounding box center [392, 375] width 784 height 750
type input "[EMAIL_ADDRESS][DOMAIN_NAME]"
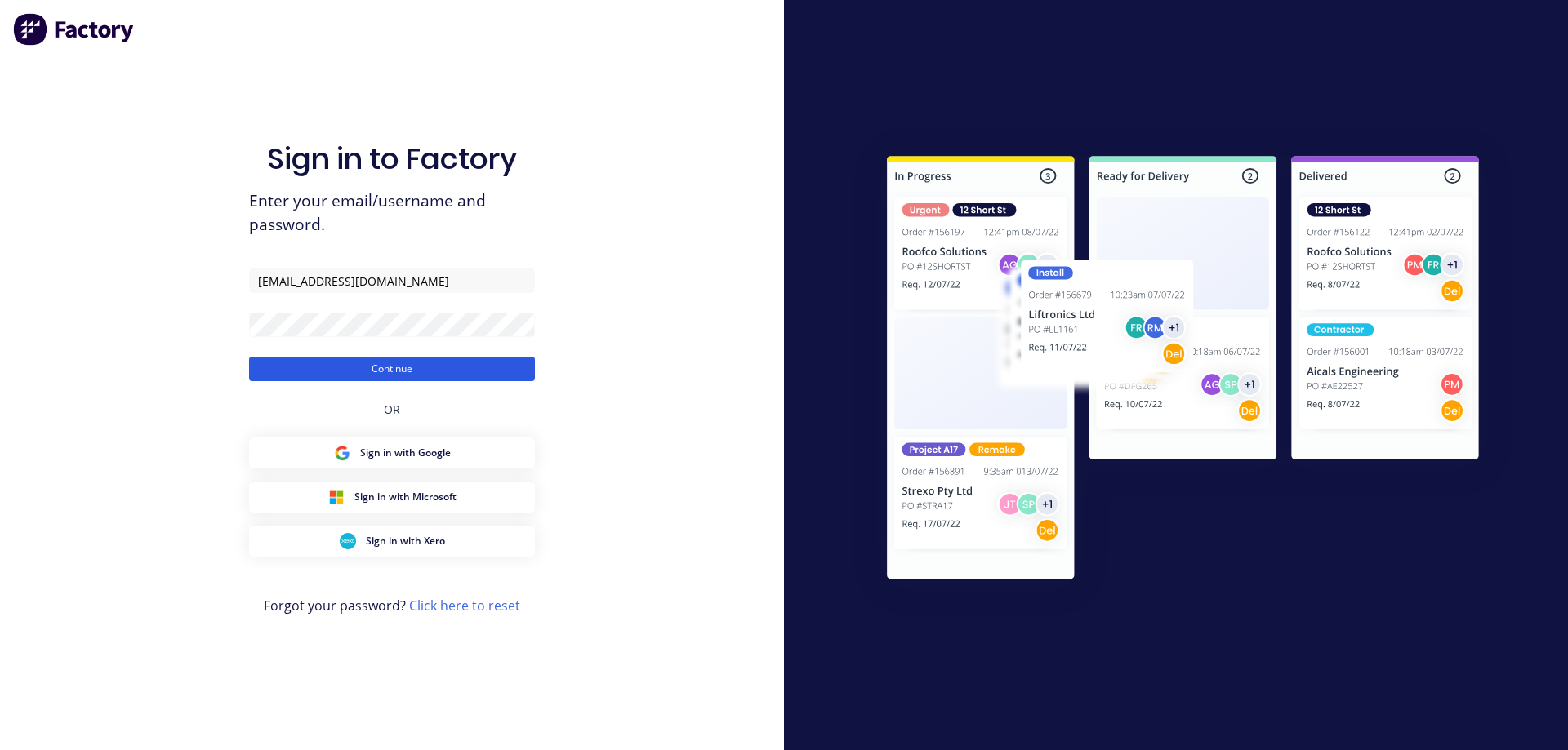
click at [339, 364] on button "Continue" at bounding box center [392, 368] width 286 height 24
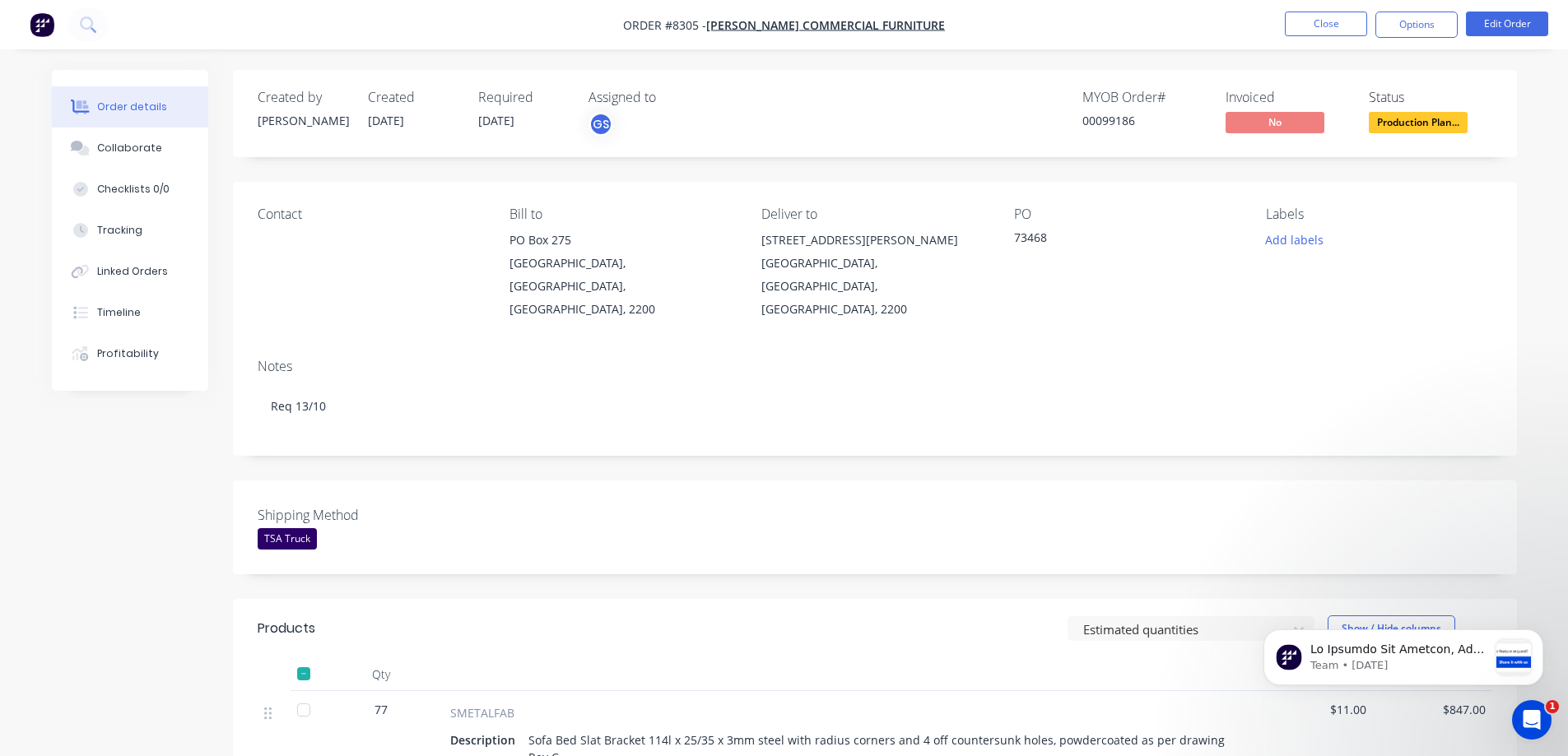
click at [1021, 236] on div "73468" at bounding box center [1117, 240] width 206 height 23
drag, startPoint x: 1017, startPoint y: 235, endPoint x: 1045, endPoint y: 252, distance: 32.8
click at [1045, 252] on div "PO 73468" at bounding box center [1127, 264] width 226 height 114
copy div "73468"
